Goal: Check status

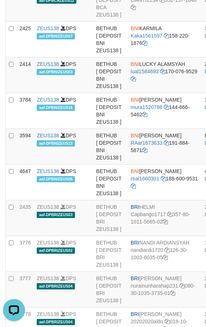
scroll to position [1262, 0]
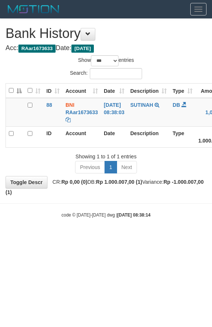
select select "***"
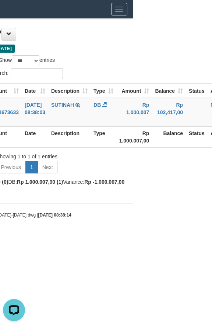
scroll to position [0, 78]
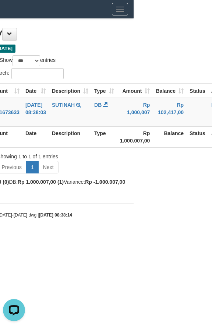
click at [78, 41] on div "**********" at bounding box center [28, 107] width 212 height 177
